Goal: Communication & Community: Participate in discussion

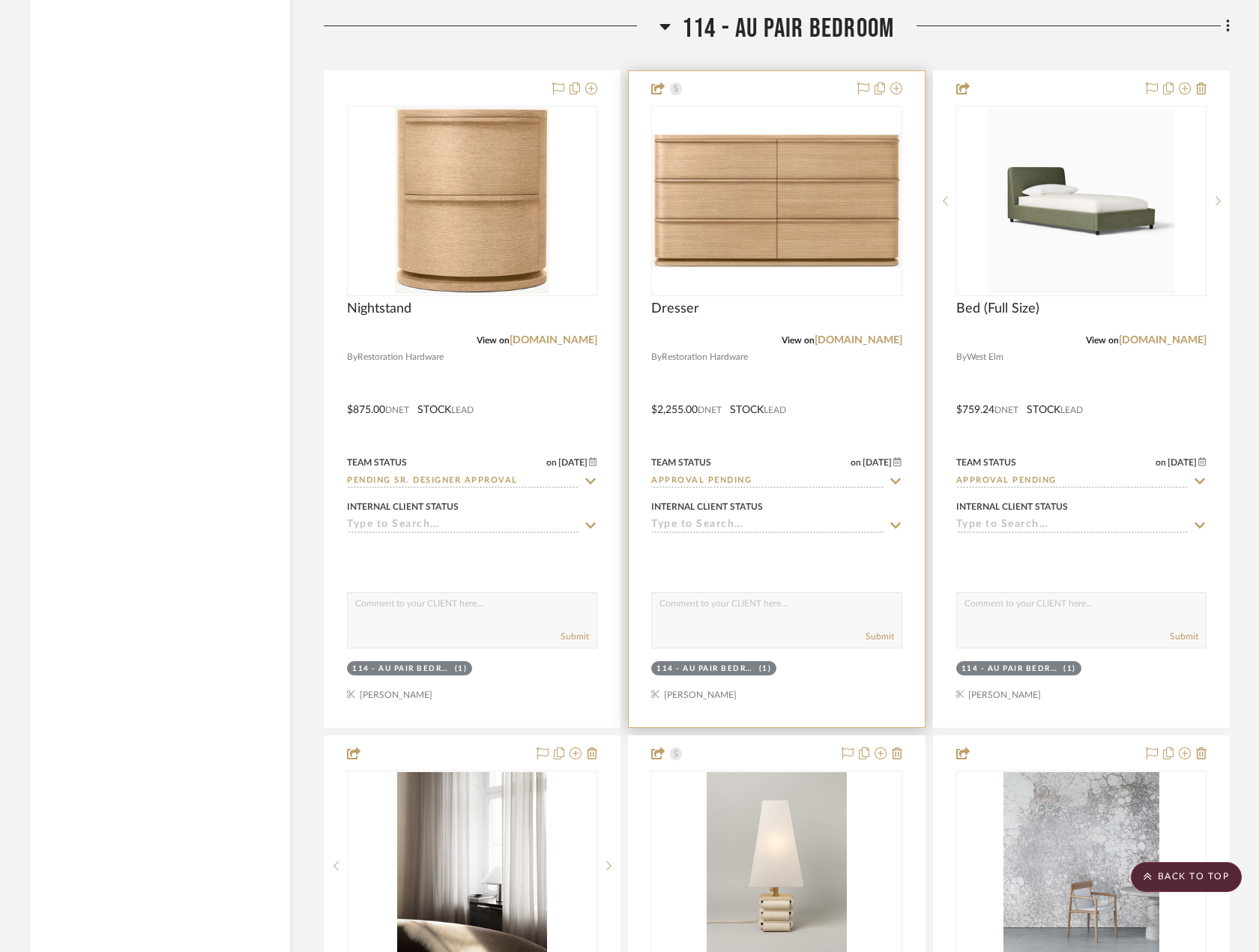
scroll to position [17280, 0]
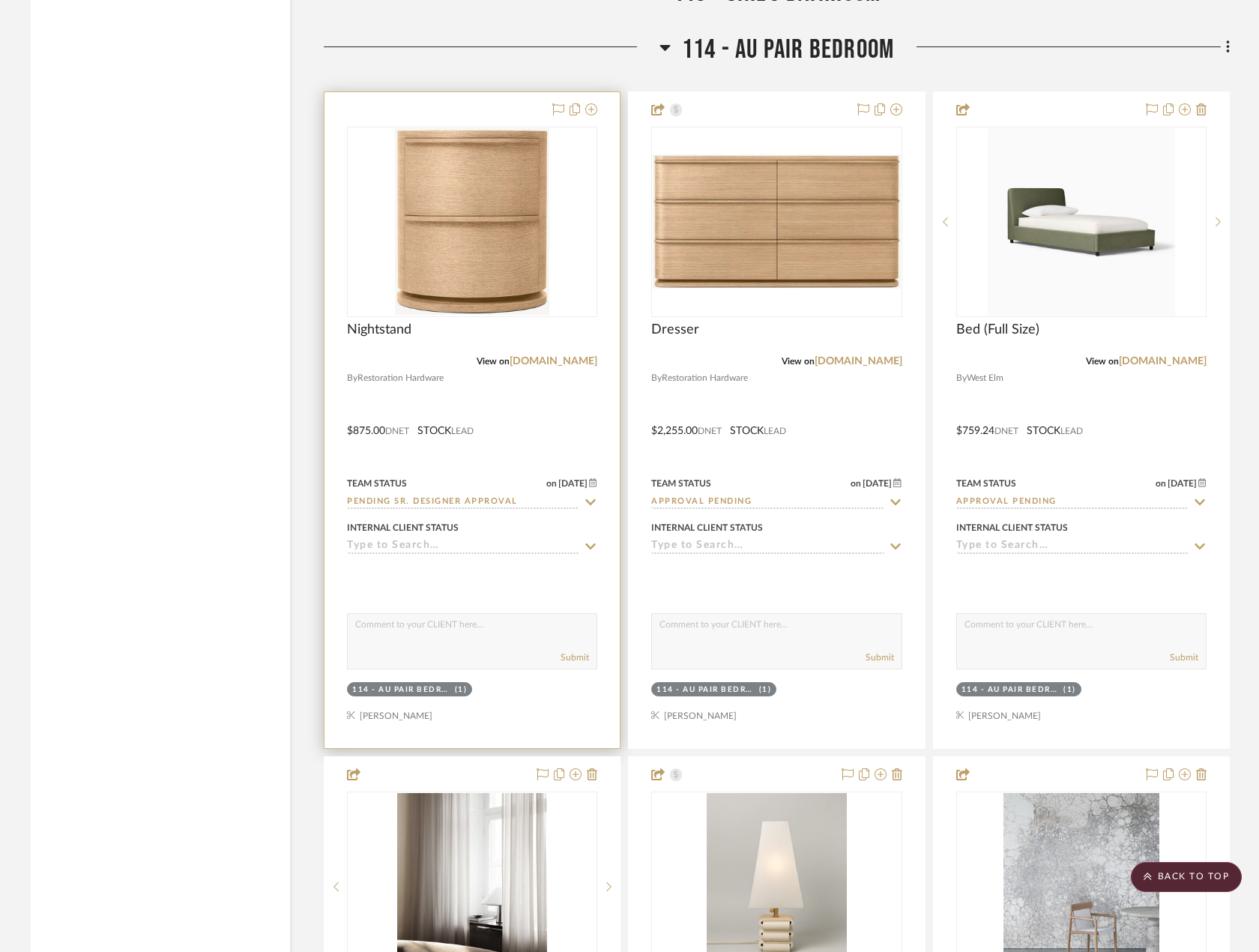
click at [488, 398] on div at bounding box center [472, 420] width 295 height 656
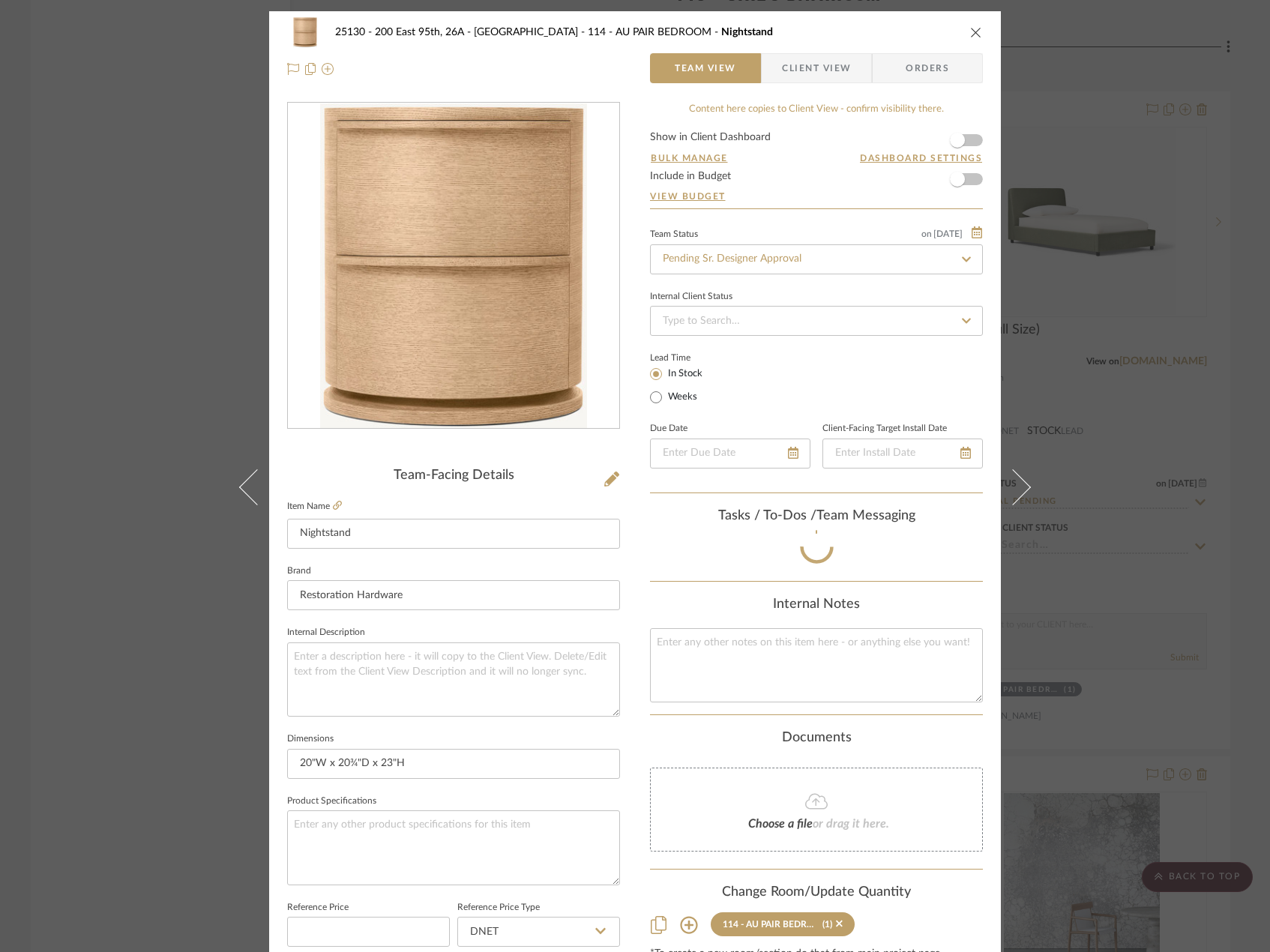
scroll to position [94, 0]
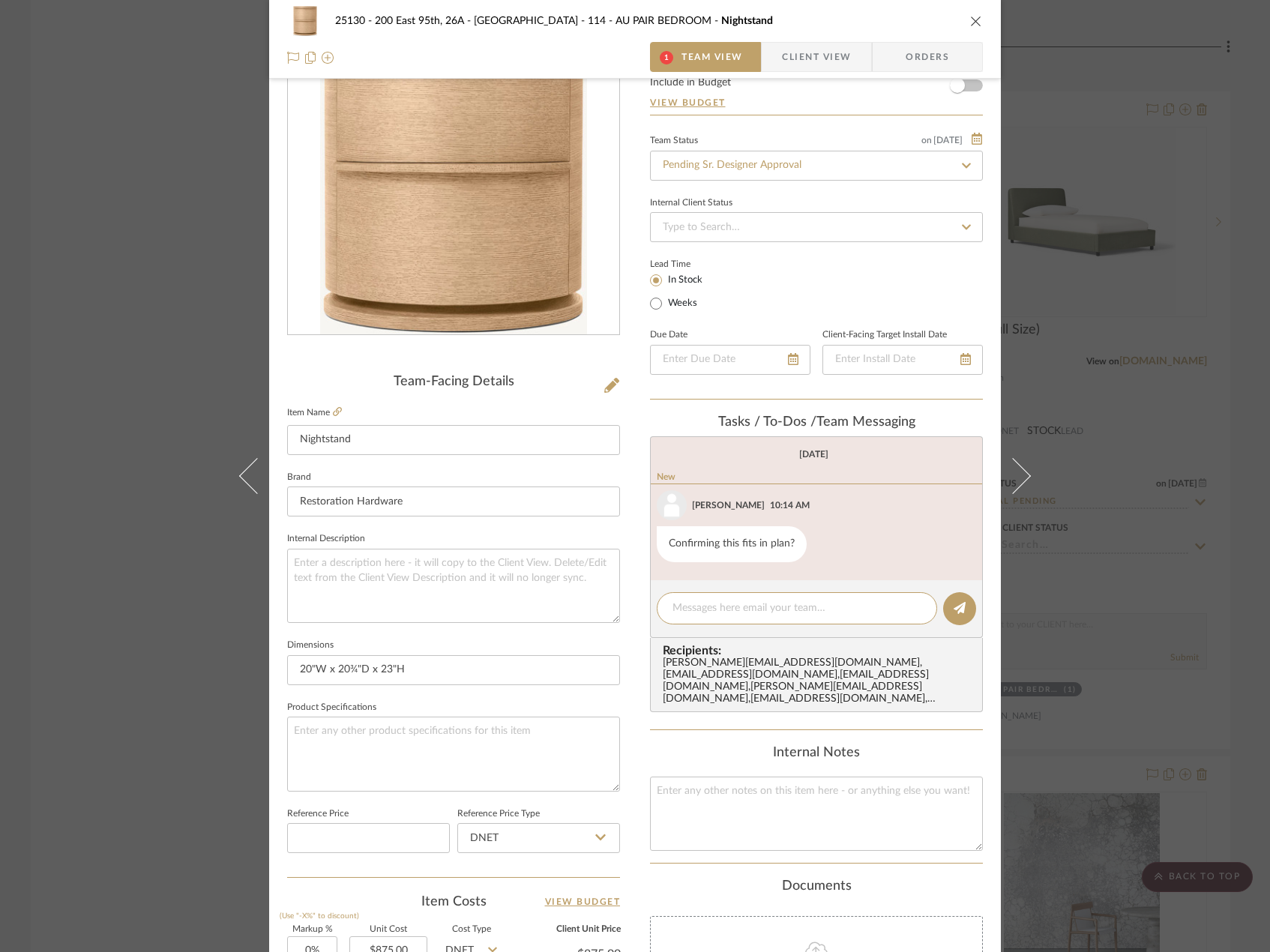
click at [1168, 257] on div "25130 - 200 East 95th, 26A - Kosheleva 114 - AU PAIR BEDROOM Nightstand 1 Team …" at bounding box center [635, 476] width 1270 height 952
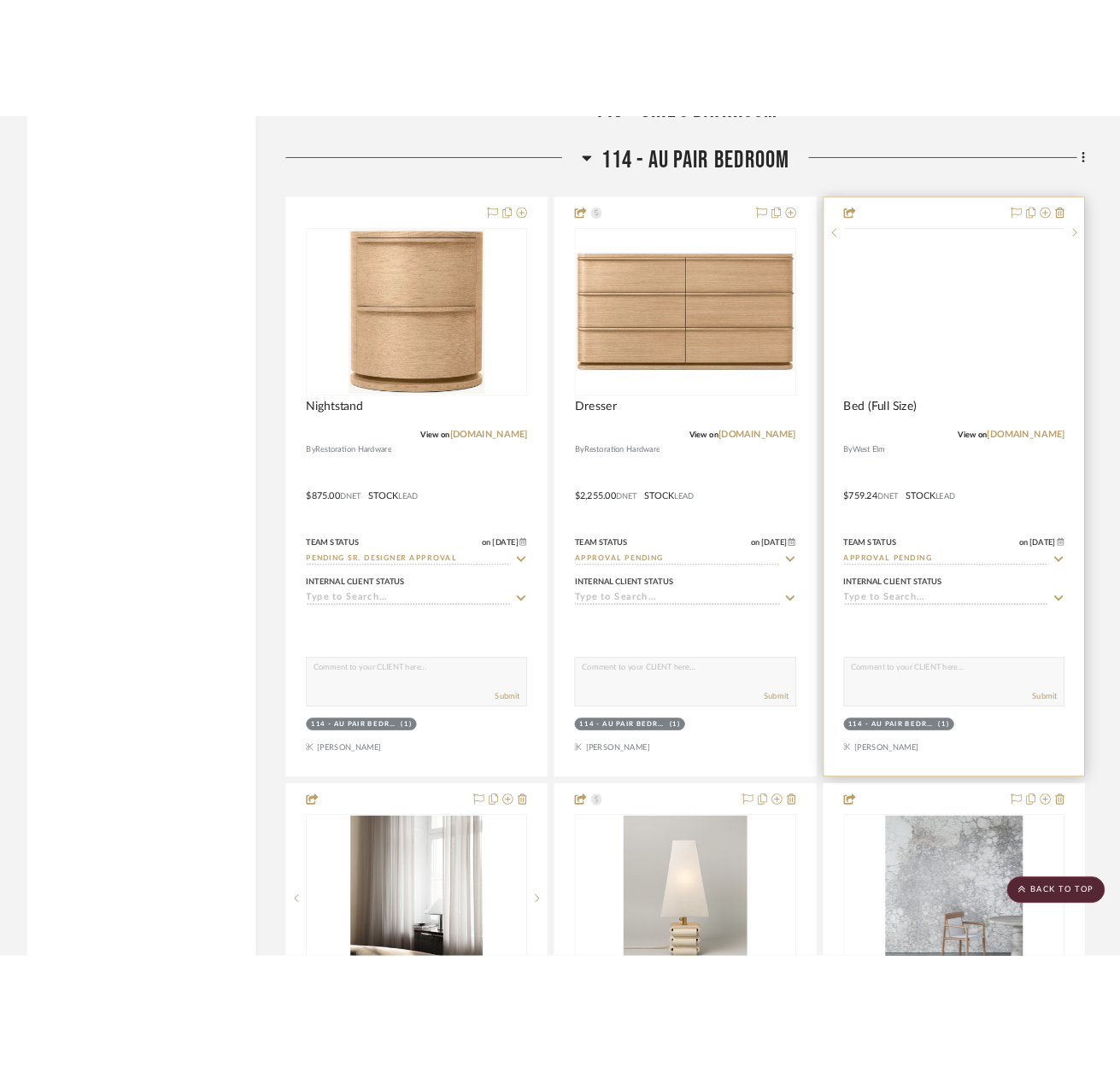
scroll to position [19698, 0]
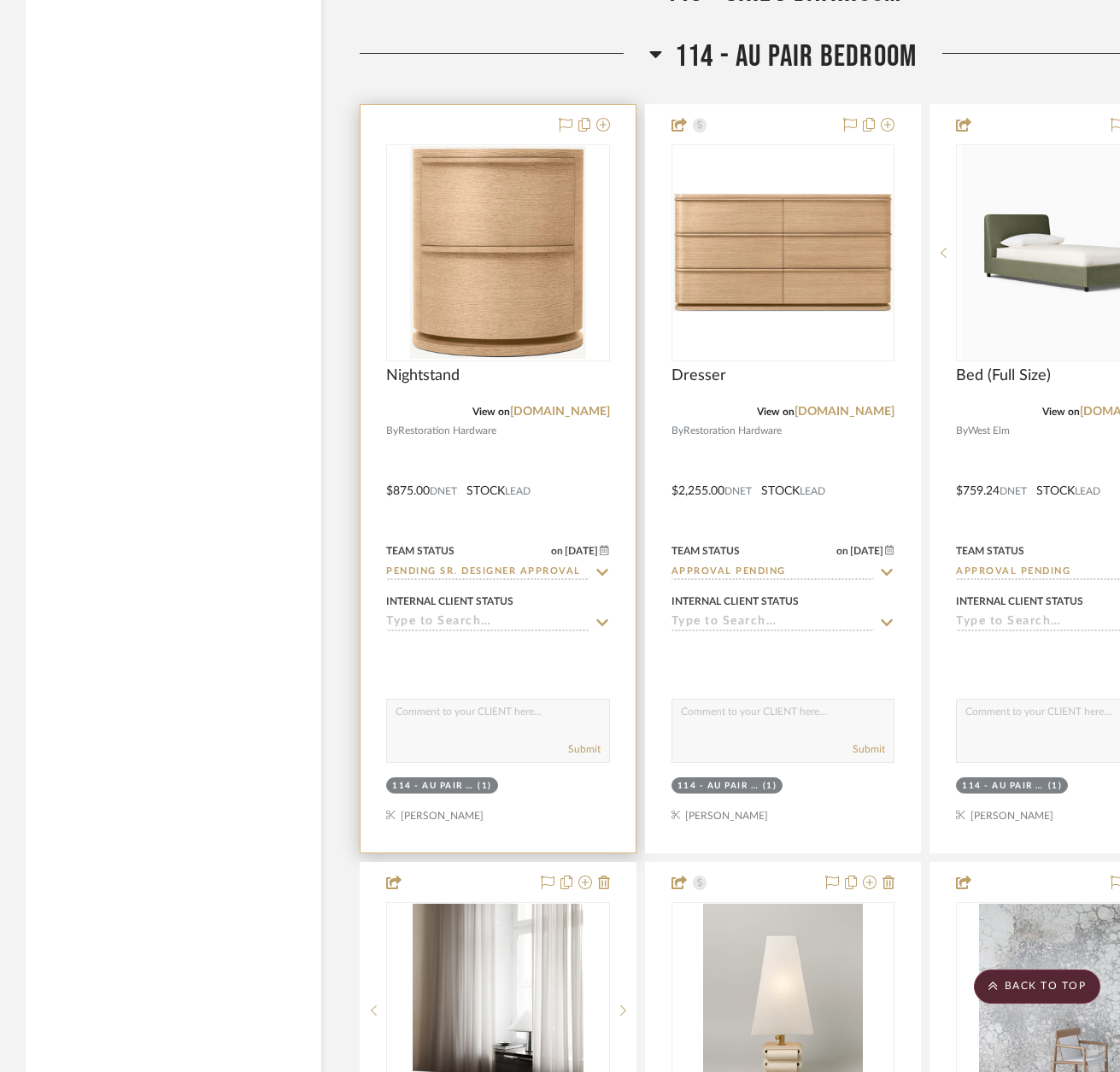
click at [572, 467] on div at bounding box center [498, 478] width 275 height 748
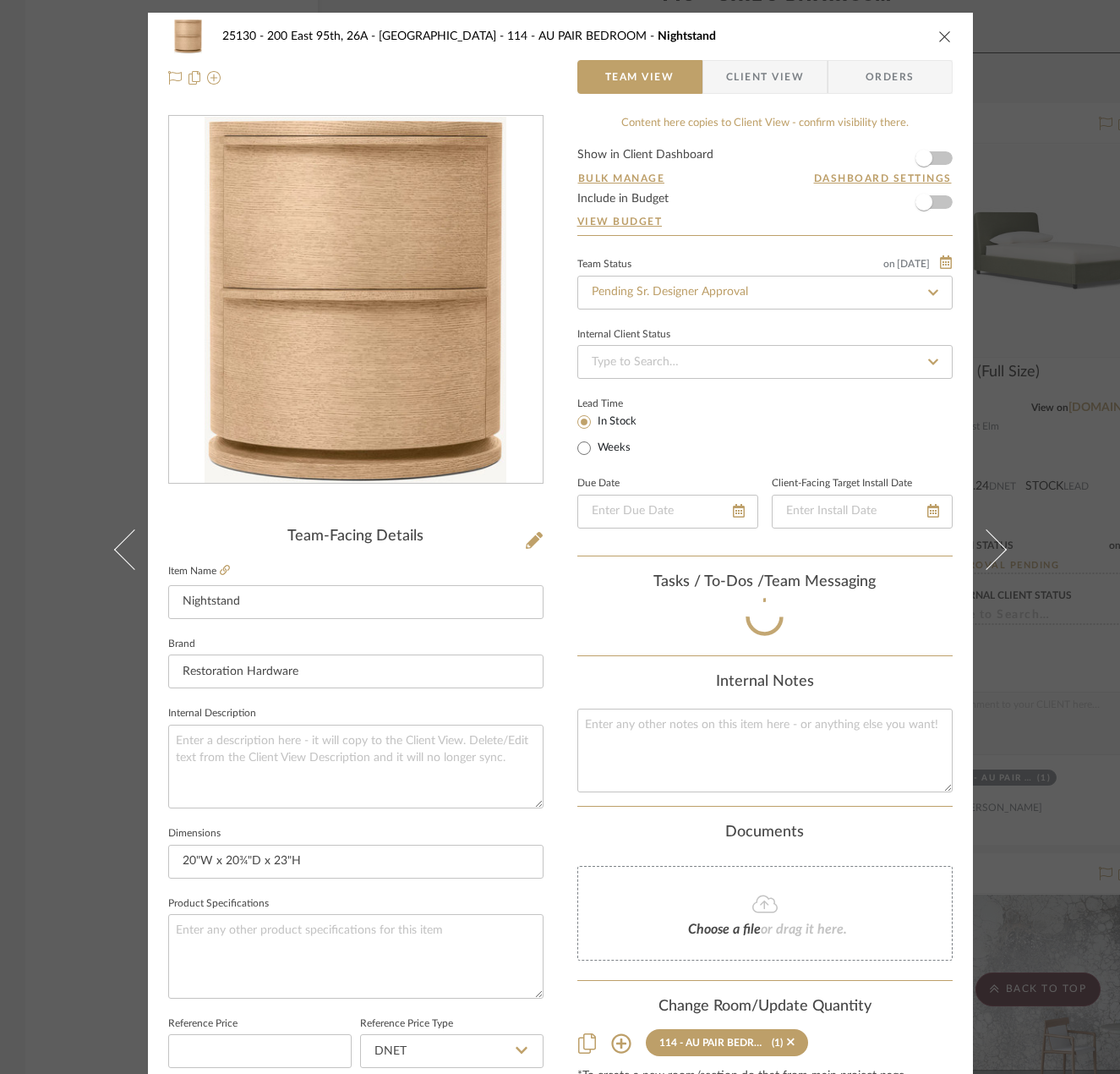
scroll to position [99, 0]
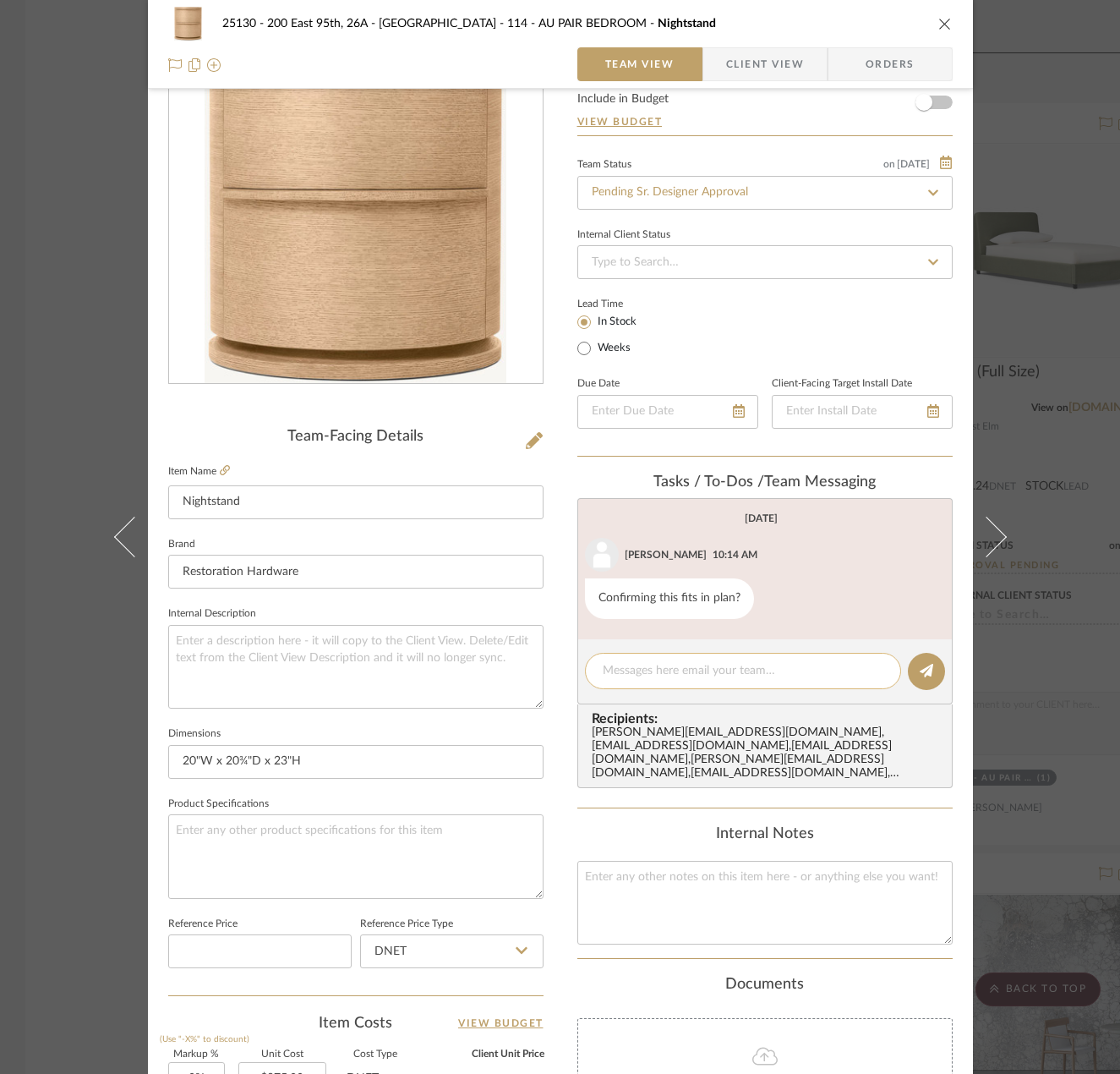
click at [764, 671] on textarea at bounding box center [743, 670] width 281 height 17
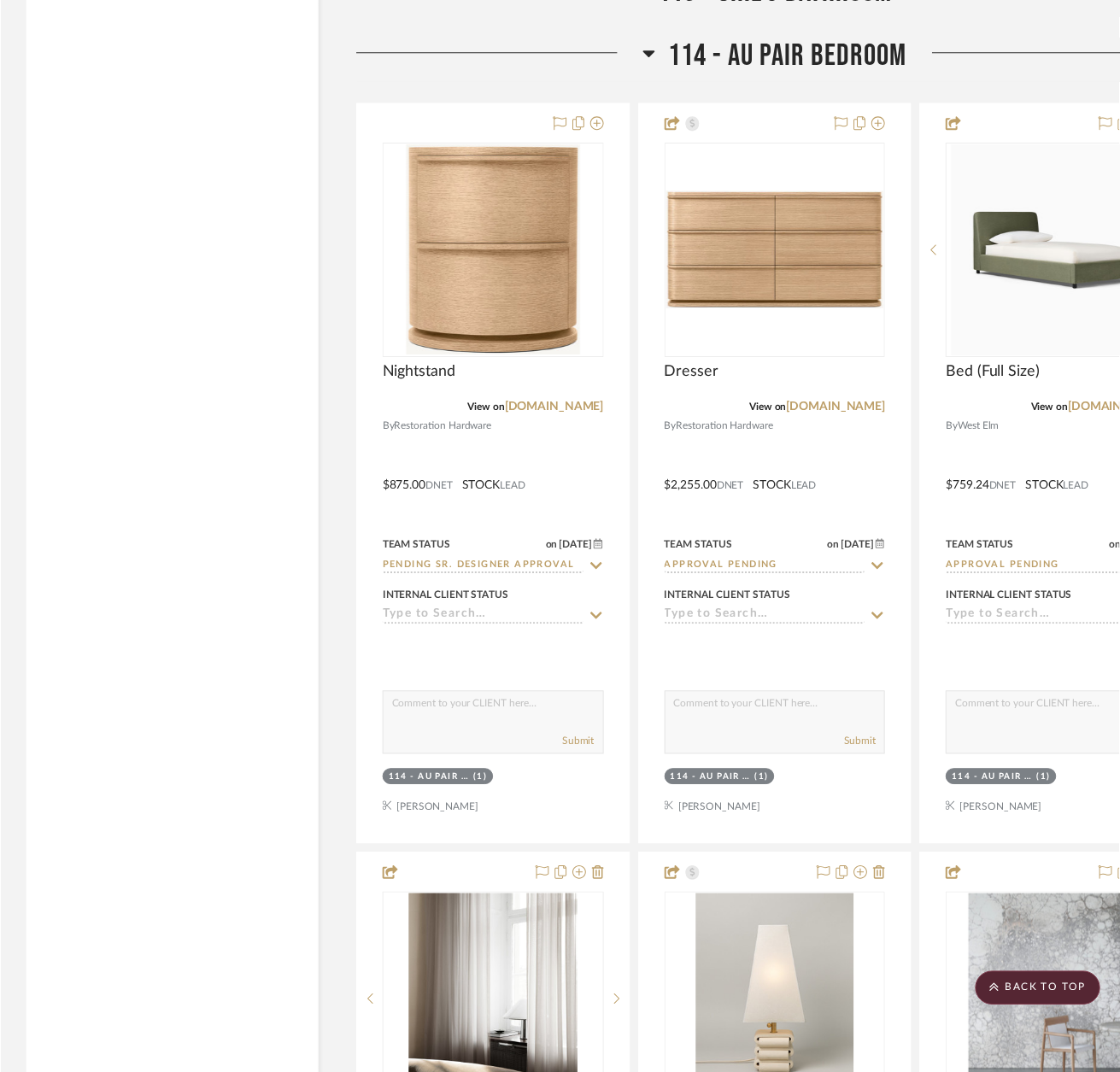
scroll to position [0, 0]
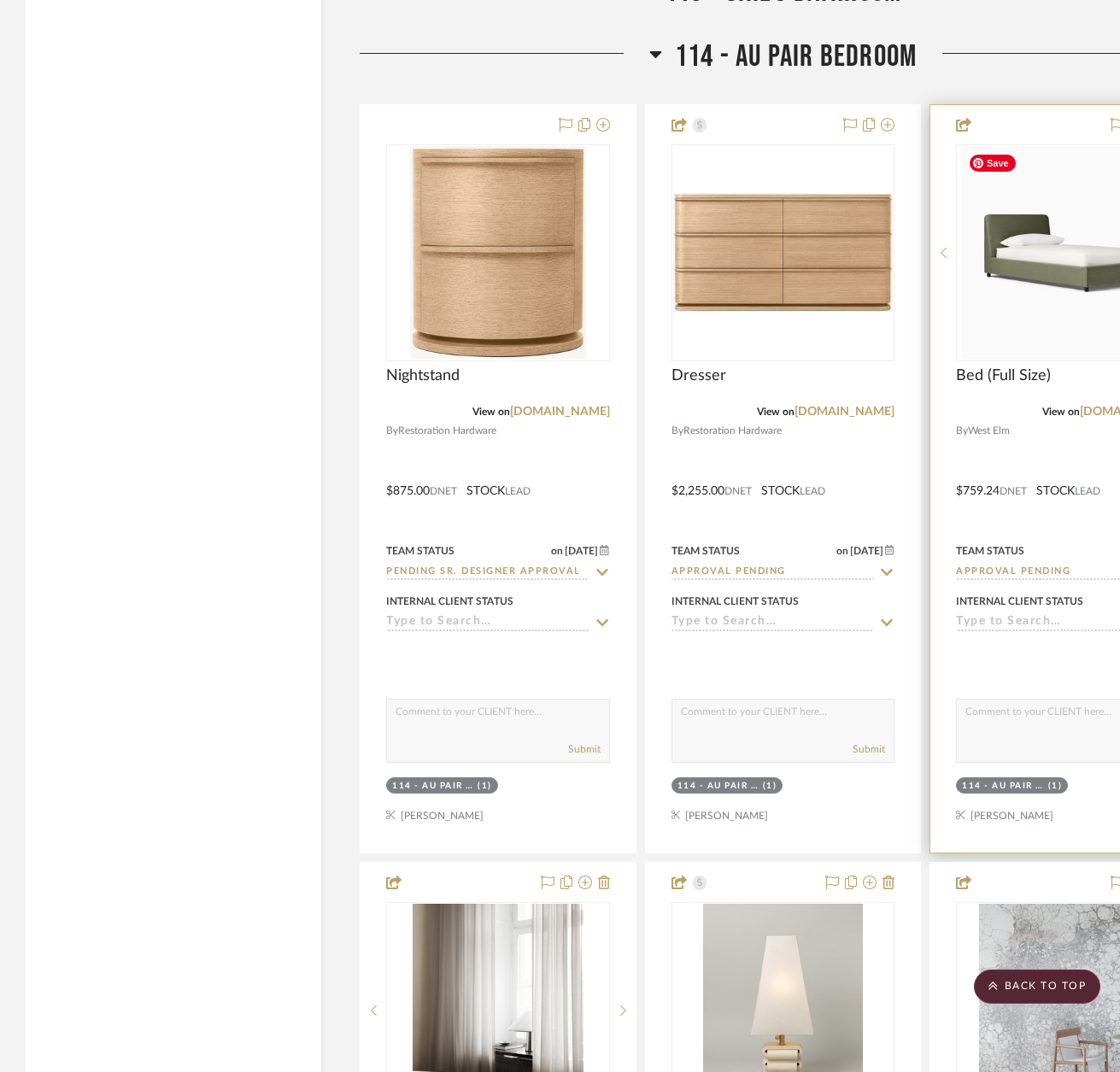
click at [1084, 233] on img "0" at bounding box center [1068, 253] width 213 height 213
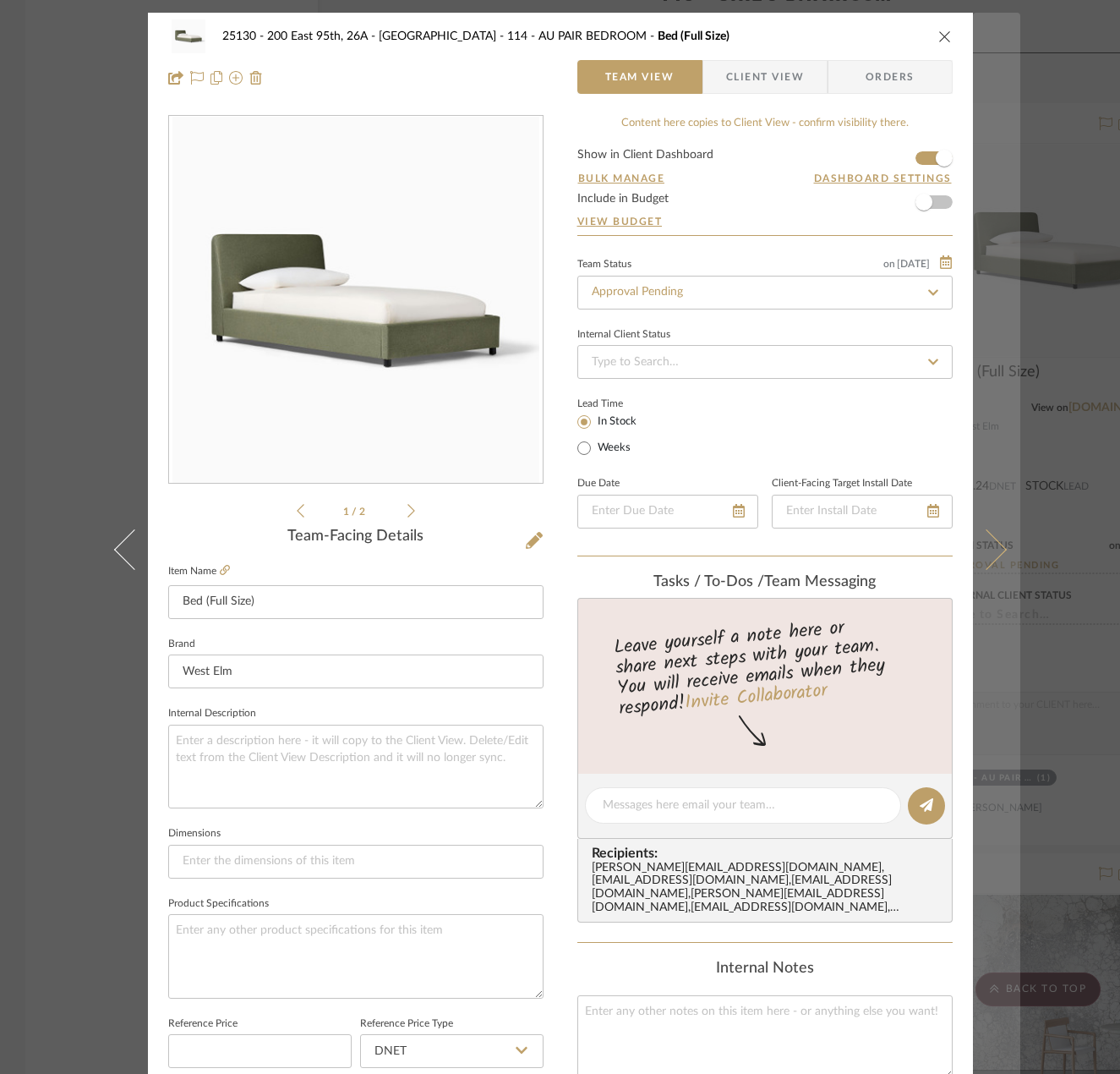
drag, startPoint x: 1047, startPoint y: 358, endPoint x: 991, endPoint y: 386, distance: 62.6
click at [1047, 357] on div "25130 - 200 East 95th, 26A - Kosheleva 114 - AU PAIR BEDROOM Bed (Full Size) Te…" at bounding box center [560, 537] width 1120 height 1074
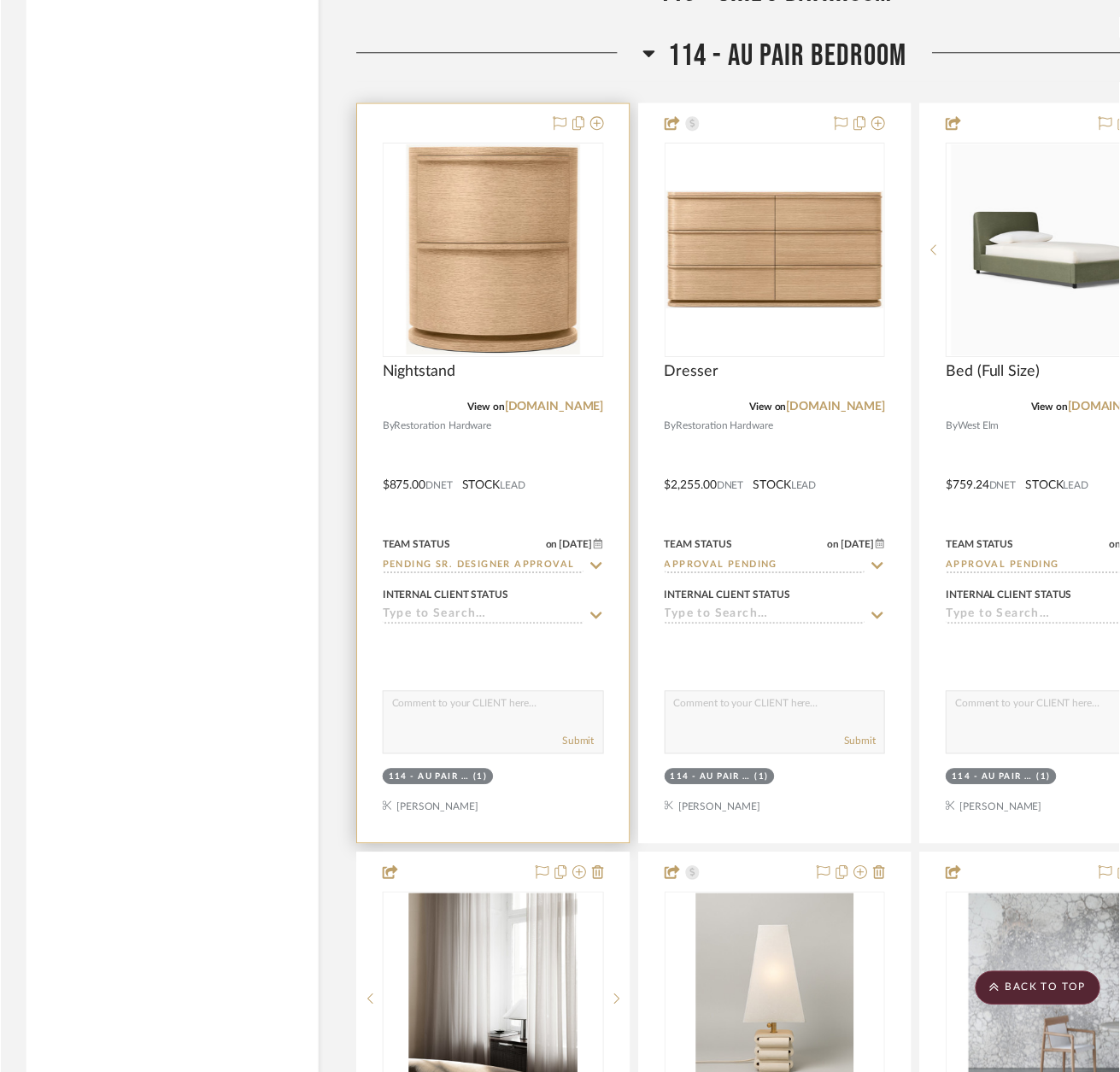
scroll to position [19698, 0]
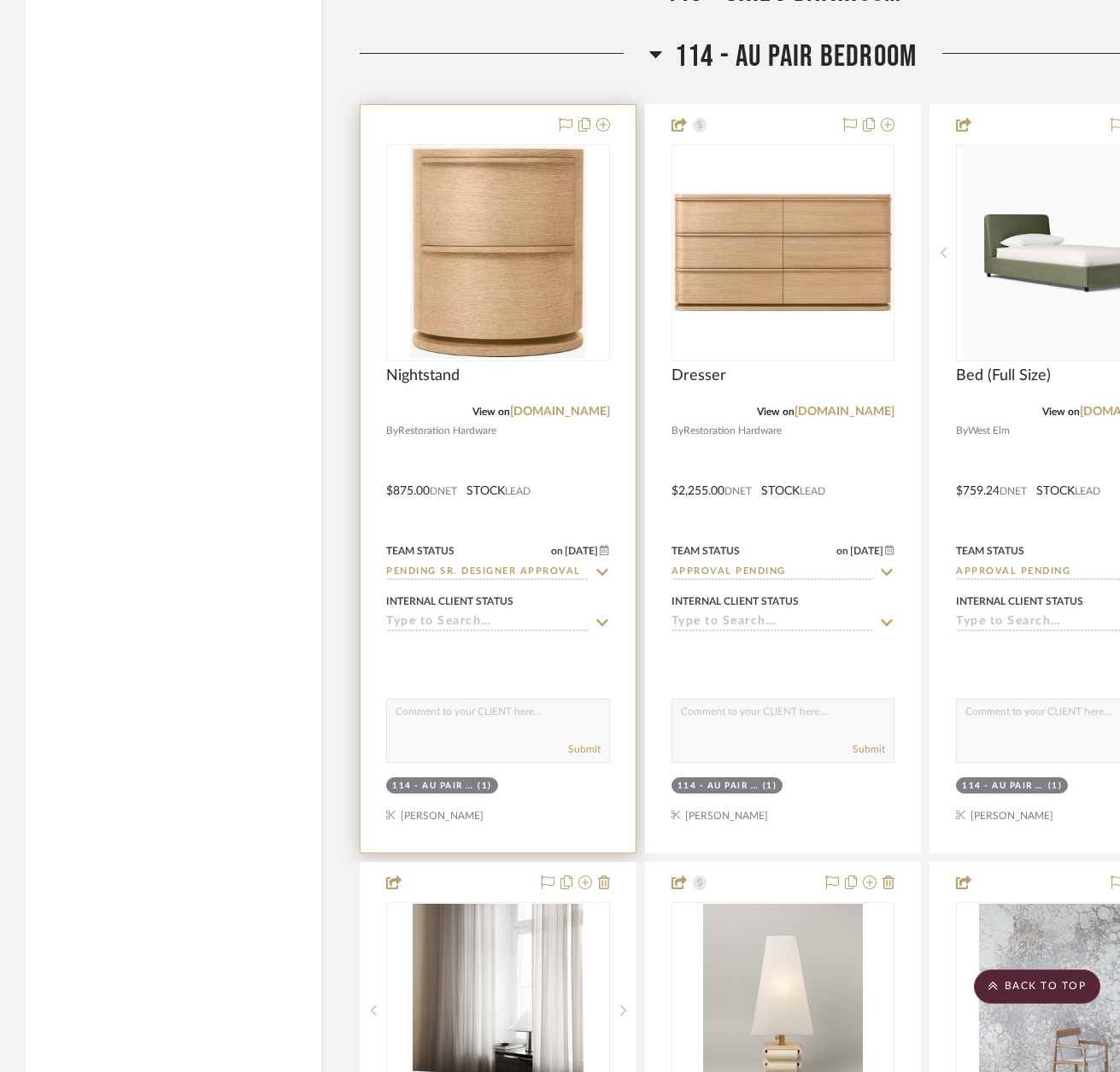
click at [579, 476] on div at bounding box center [498, 478] width 275 height 748
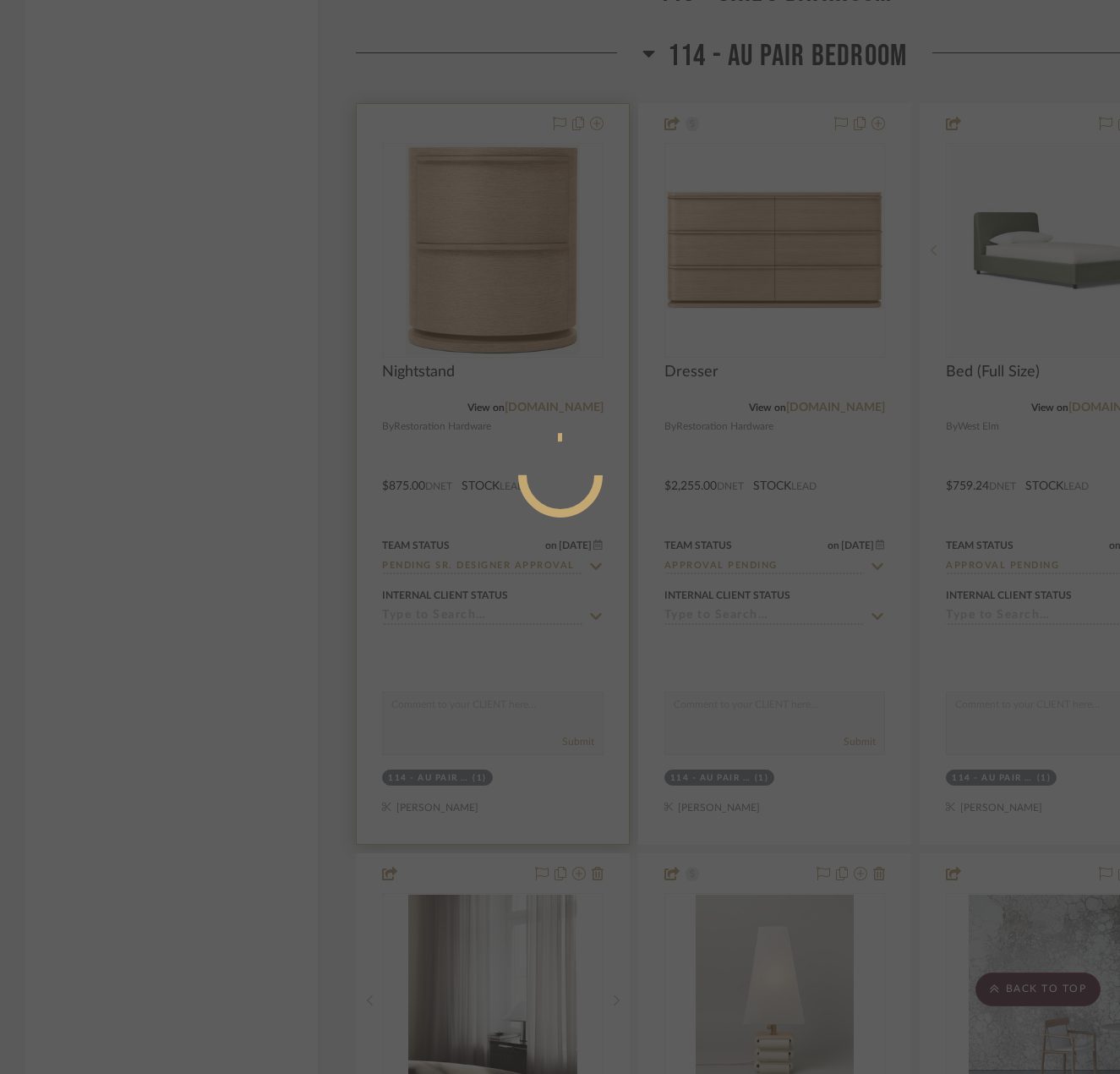
scroll to position [99, 0]
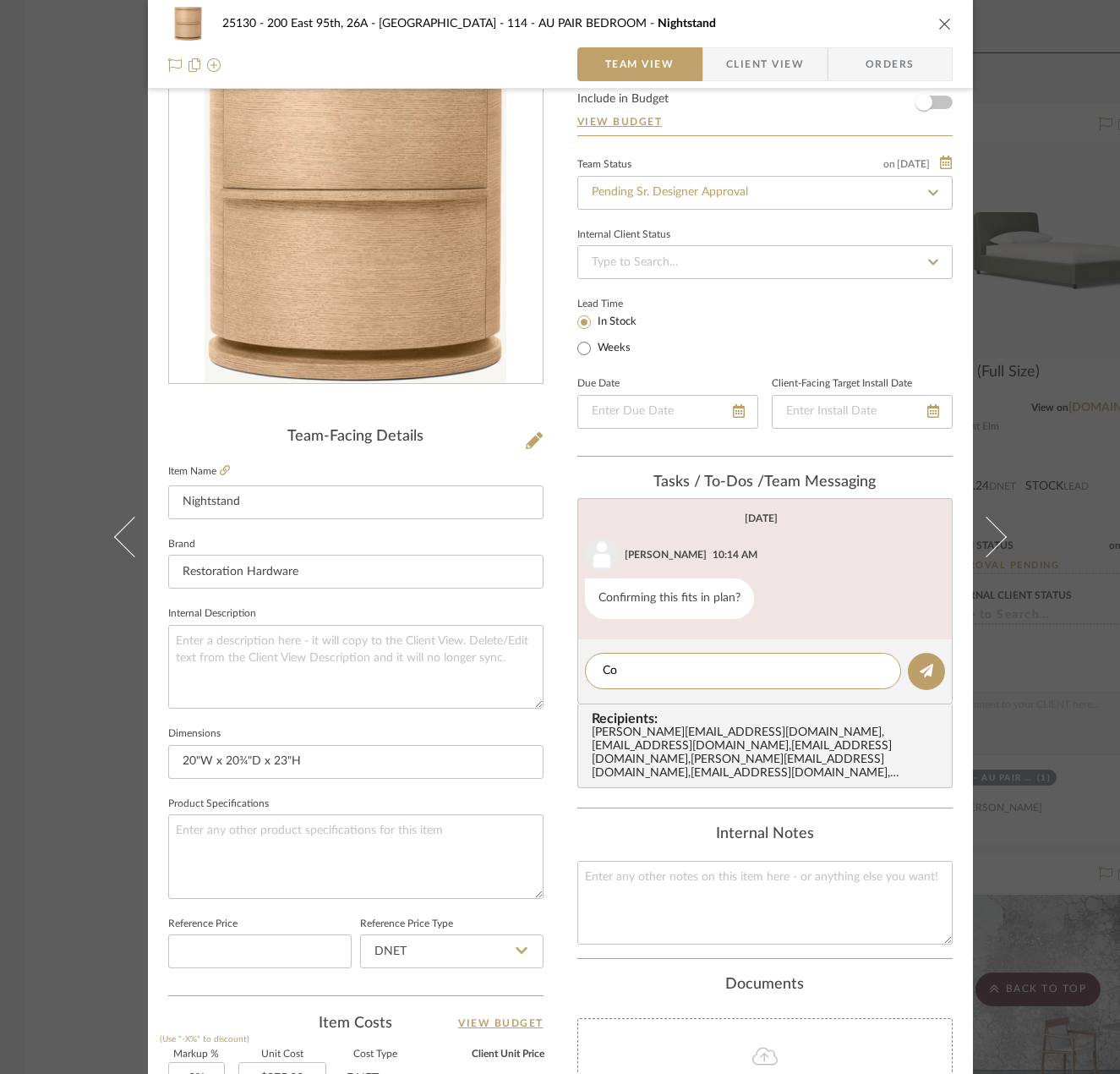
type textarea "C"
type textarea "I"
type textarea "T"
click at [1042, 423] on div "25130 - 200 East 95th, 26A - Kosheleva 114 - AU PAIR BEDROOM Nightstand Team Vi…" at bounding box center [560, 537] width 1120 height 1074
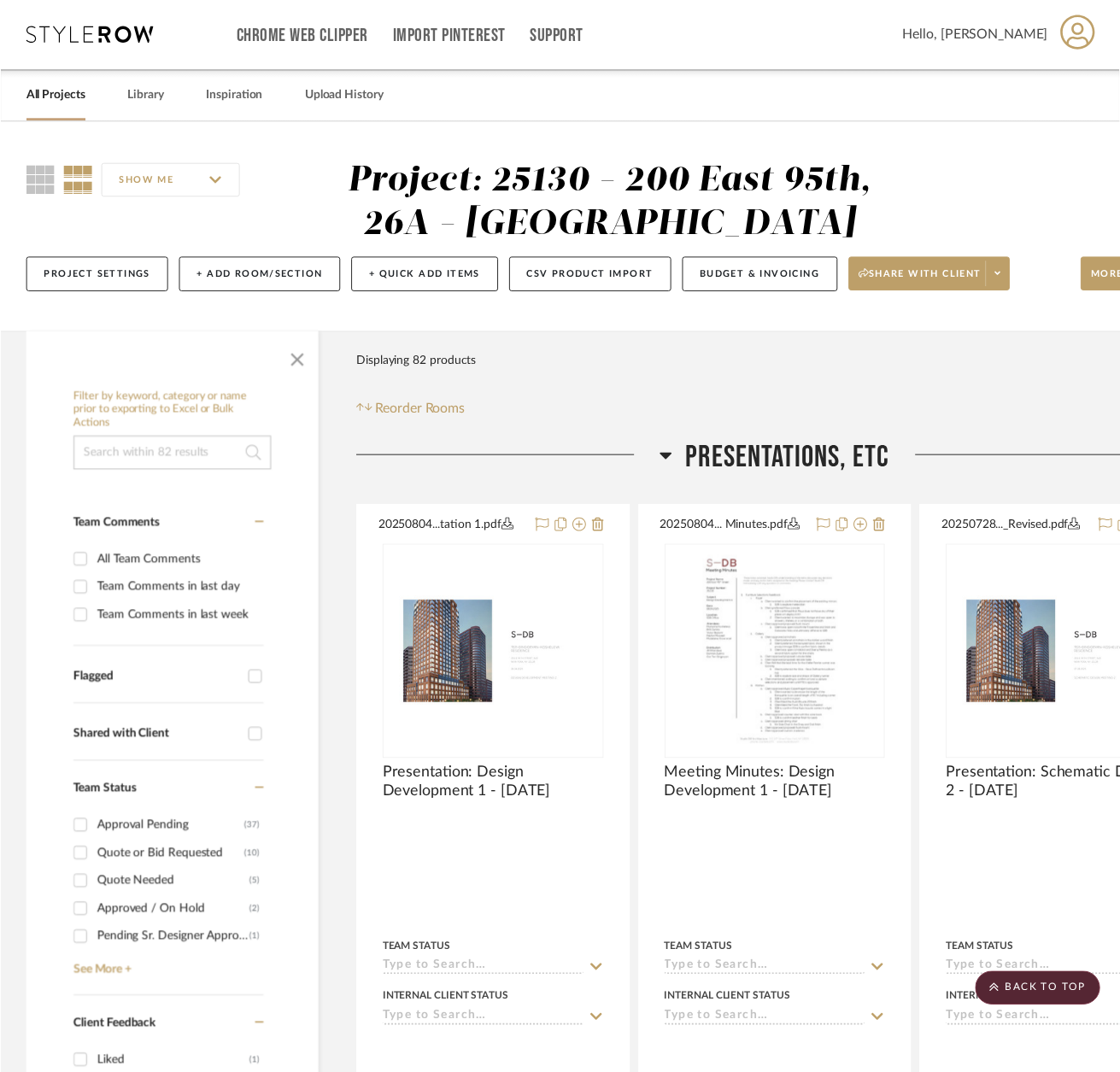
scroll to position [19698, 0]
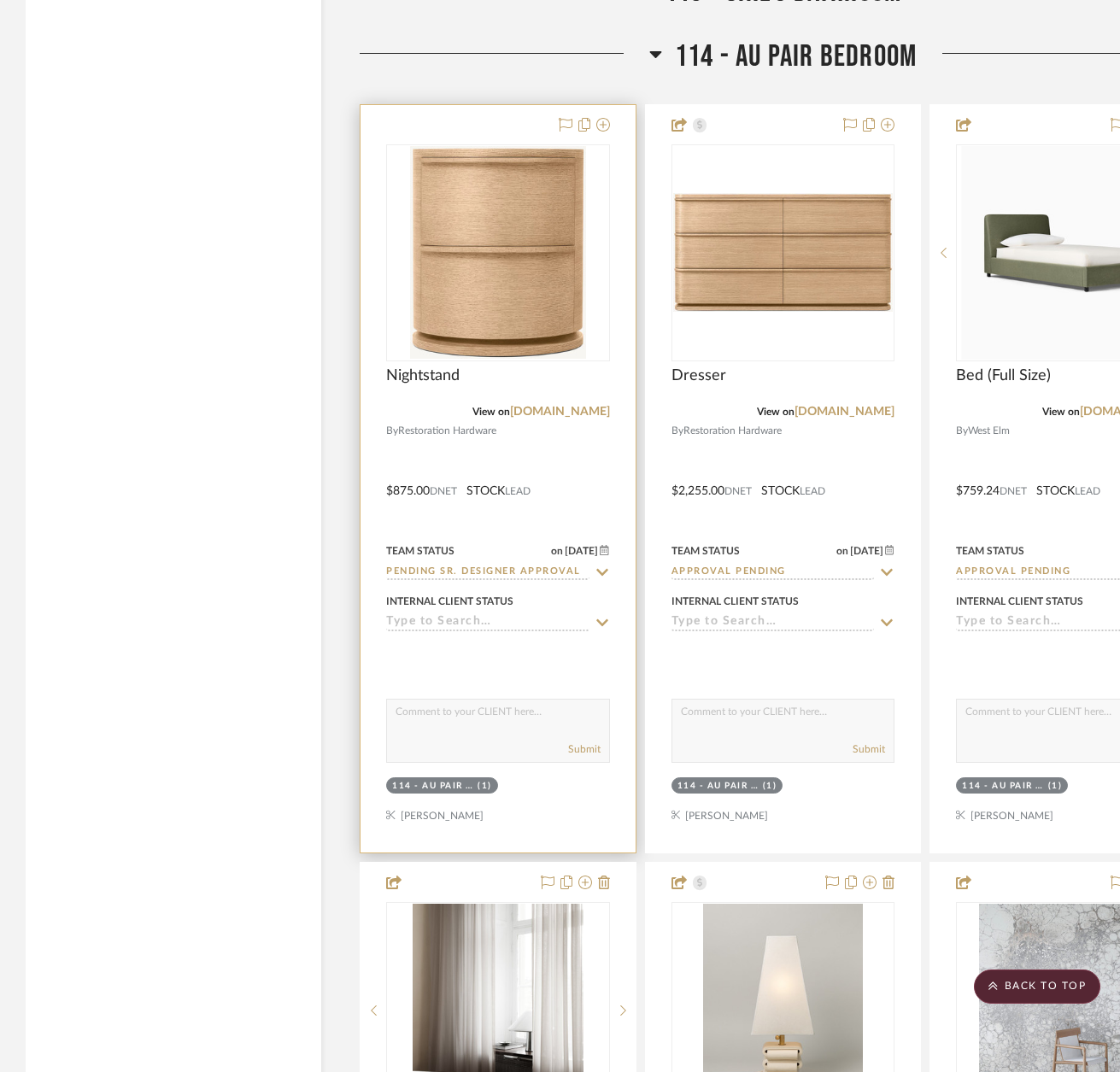
click at [566, 441] on div at bounding box center [498, 478] width 275 height 748
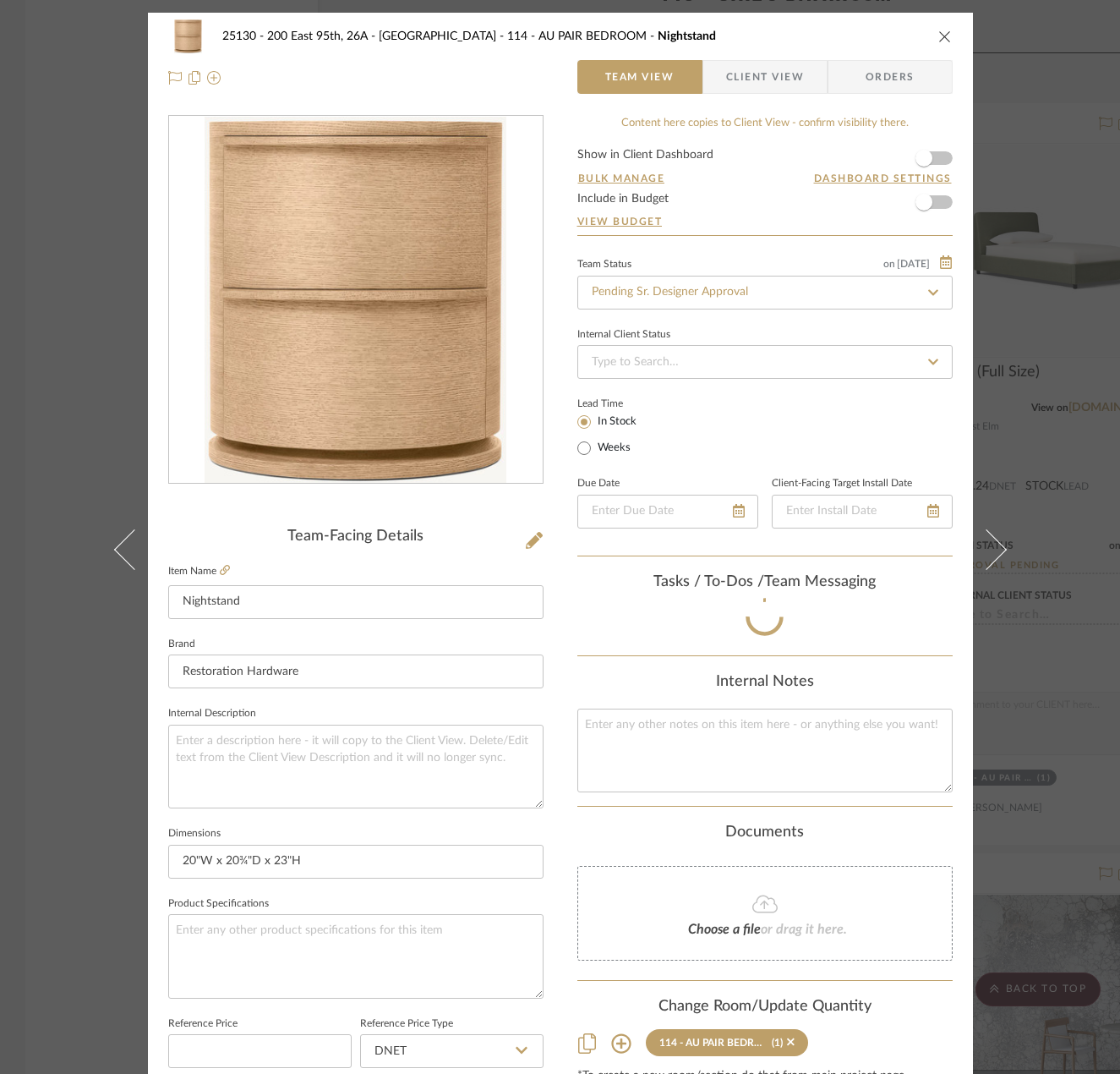
scroll to position [111, 0]
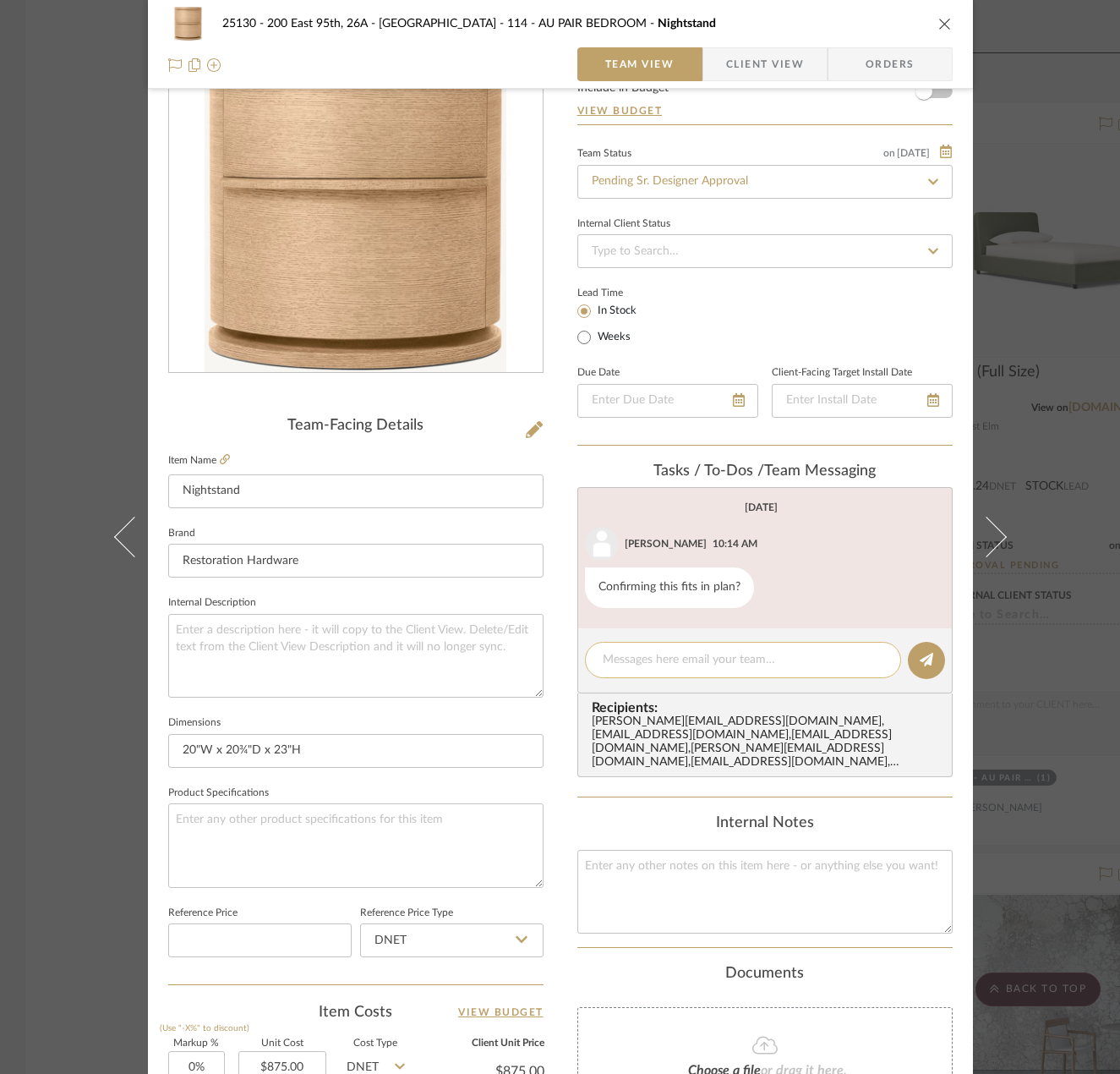
click at [684, 650] on div at bounding box center [743, 660] width 316 height 37
click at [669, 663] on textarea at bounding box center [743, 660] width 281 height 17
click at [859, 659] on textarea "Nightstand fits with a 1" allowance on both sides" at bounding box center [743, 660] width 281 height 17
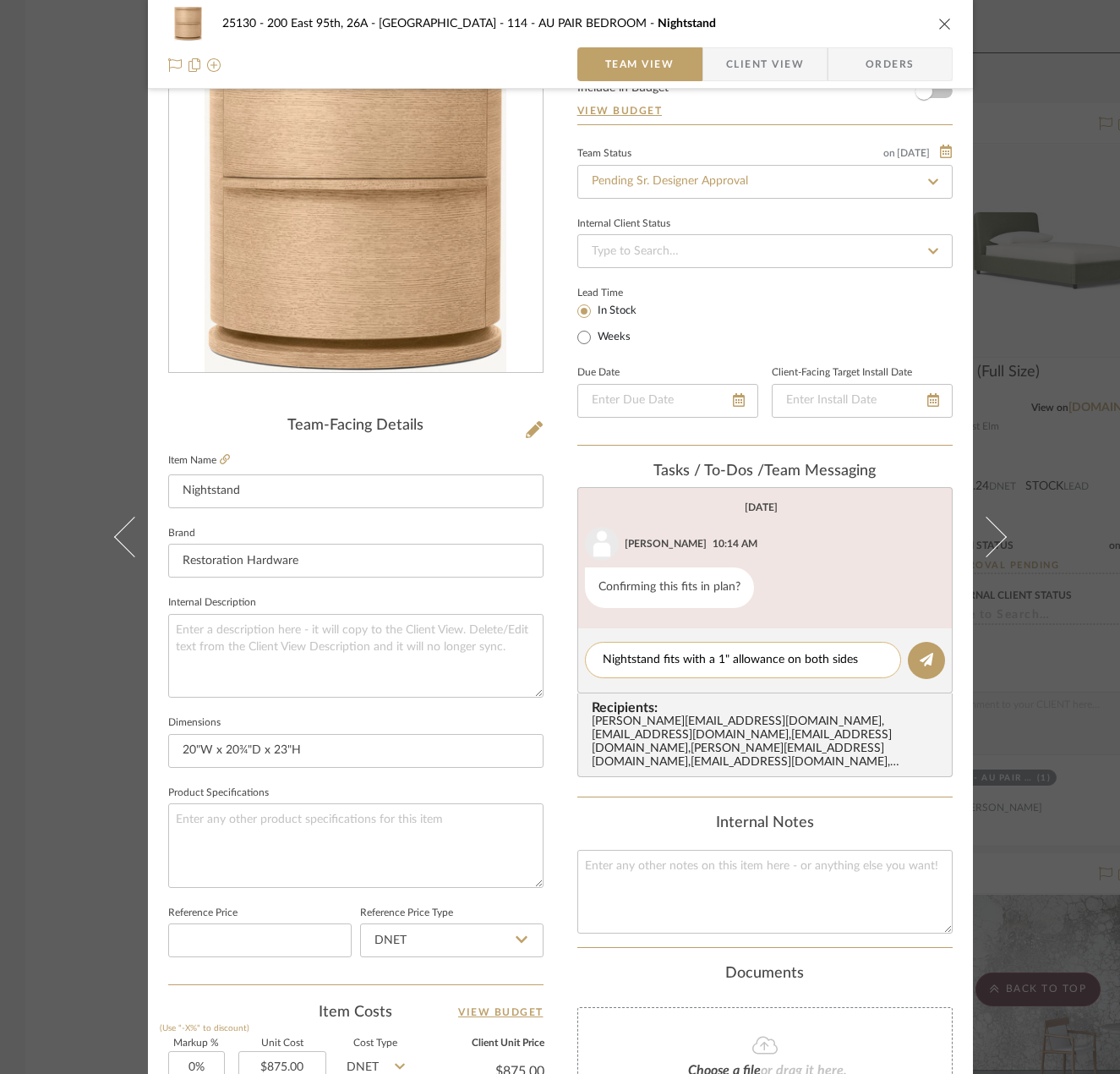
click at [859, 659] on textarea "Nightstand fits with a 1" allowance on both sides" at bounding box center [743, 660] width 281 height 17
type textarea "Nightstand fits with a 1" allowance on both sides"
click at [910, 652] on button at bounding box center [926, 660] width 37 height 37
click at [1035, 594] on div "25130 - 200 East 95th, 26A - Kosheleva 114 - AU PAIR BEDROOM Nightstand Team Vi…" at bounding box center [560, 537] width 1120 height 1074
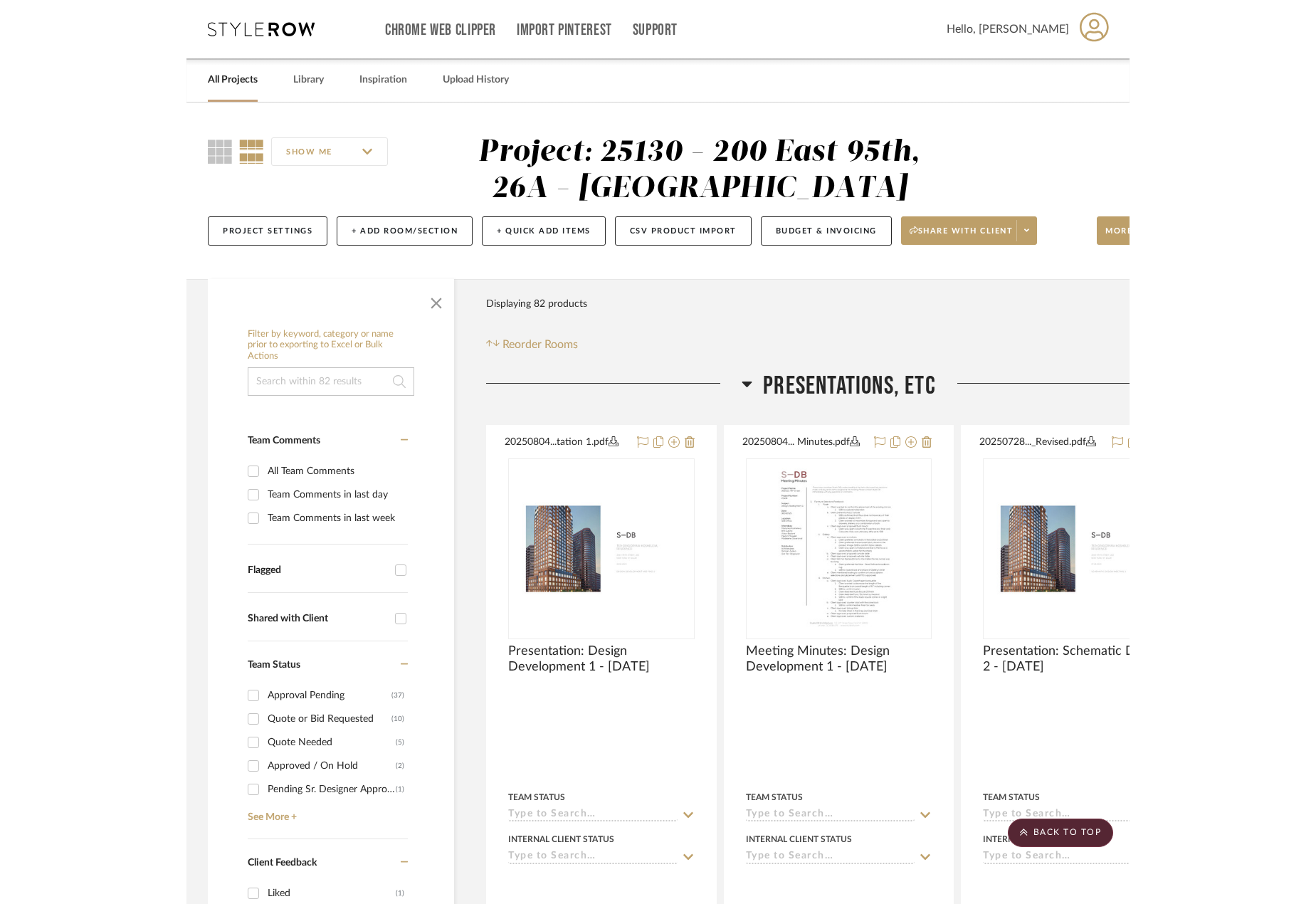
scroll to position [16408, 0]
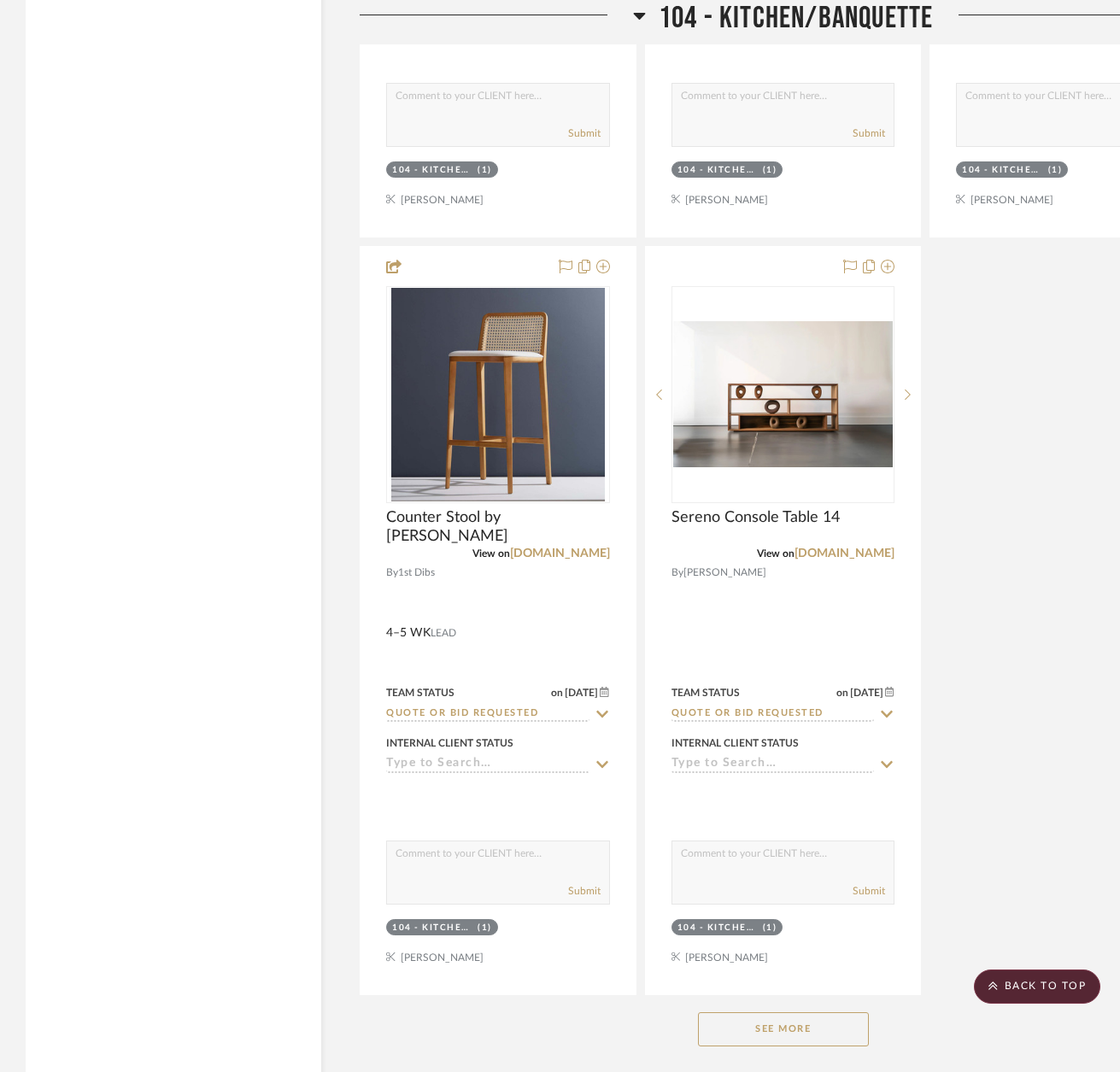
scroll to position [8627, 0]
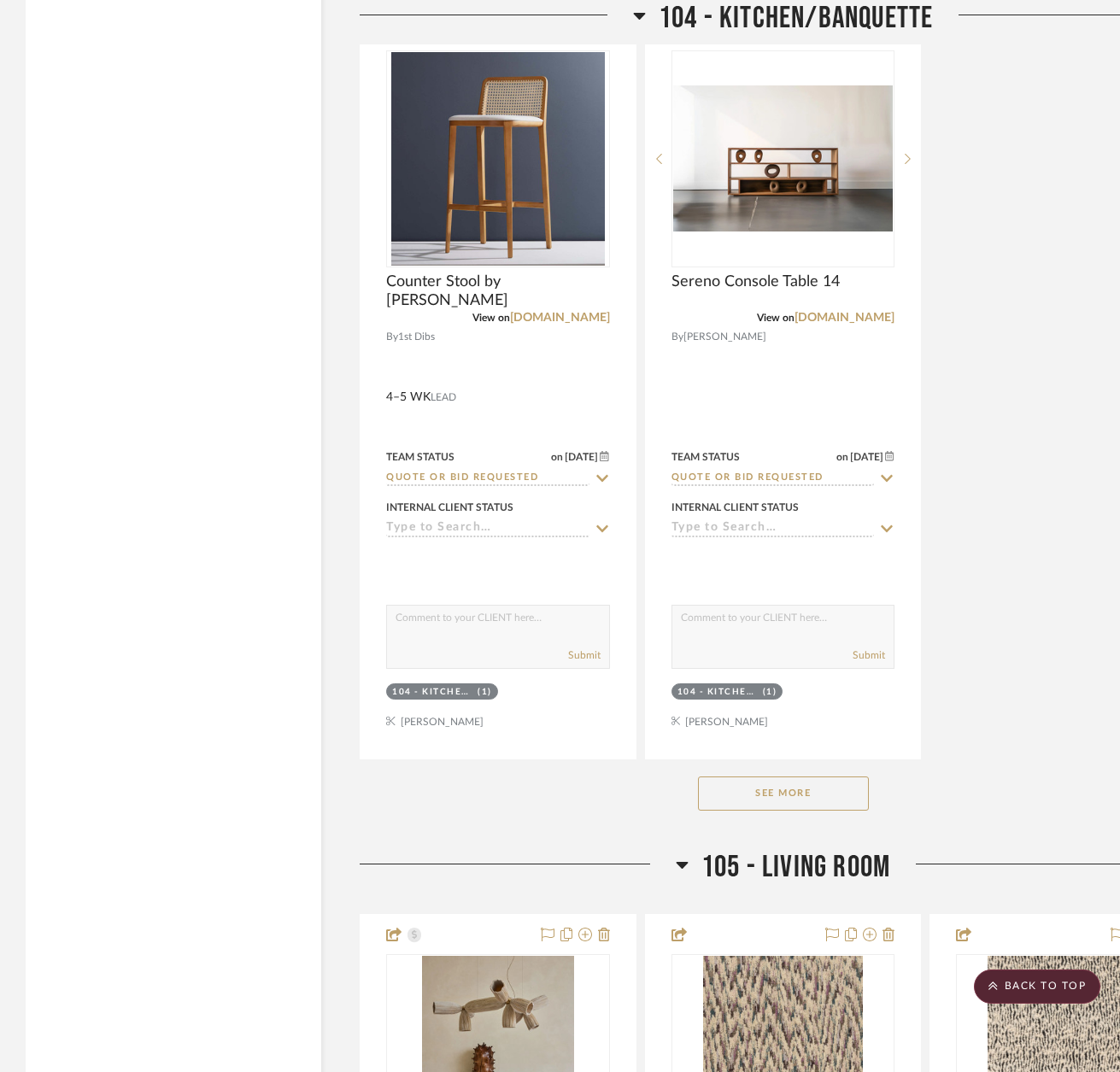
click at [767, 788] on button "See More" at bounding box center [783, 793] width 171 height 34
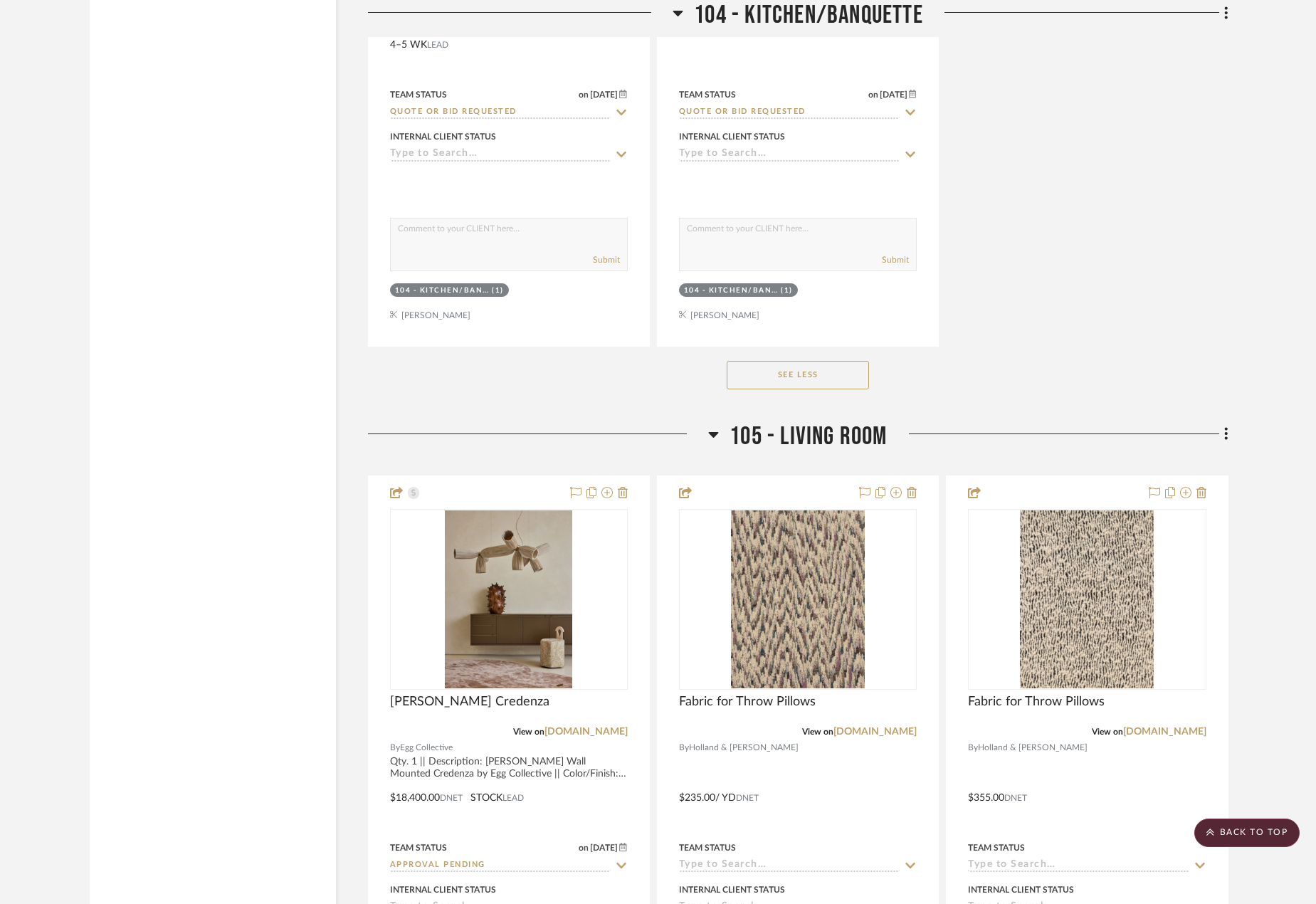
scroll to position [7046, 0]
